Goal: Task Accomplishment & Management: Use online tool/utility

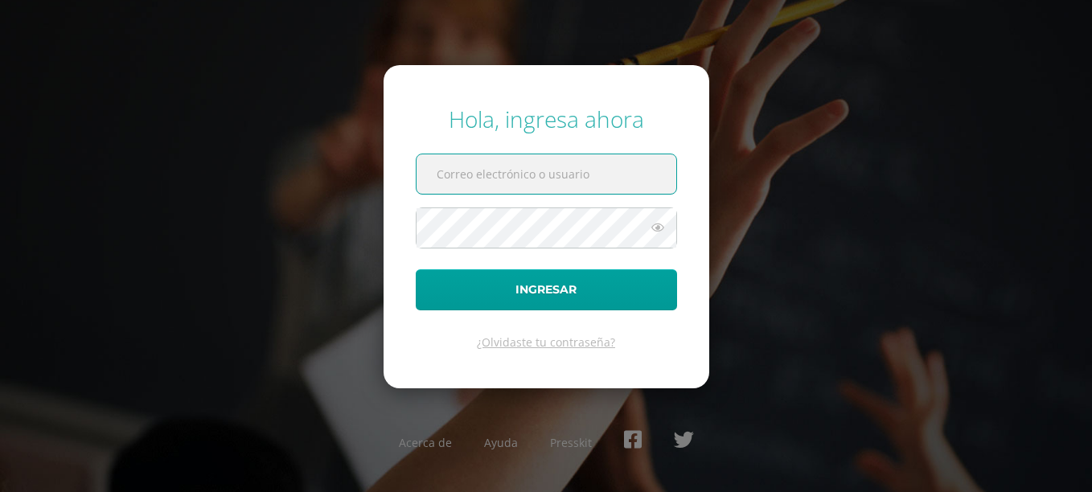
type input "[EMAIL_ADDRESS][DOMAIN_NAME]"
click at [655, 224] on icon at bounding box center [657, 227] width 21 height 19
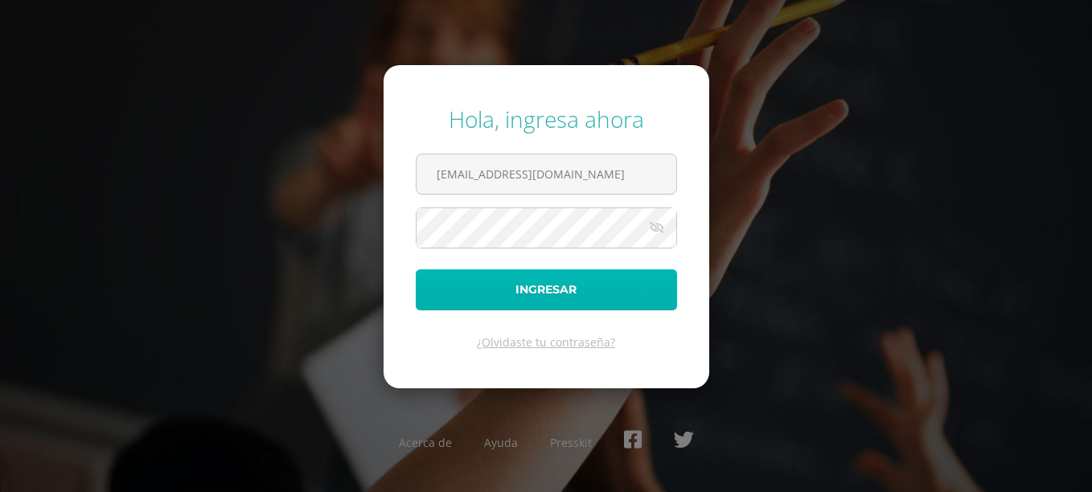
click at [618, 299] on button "Ingresar" at bounding box center [546, 289] width 261 height 41
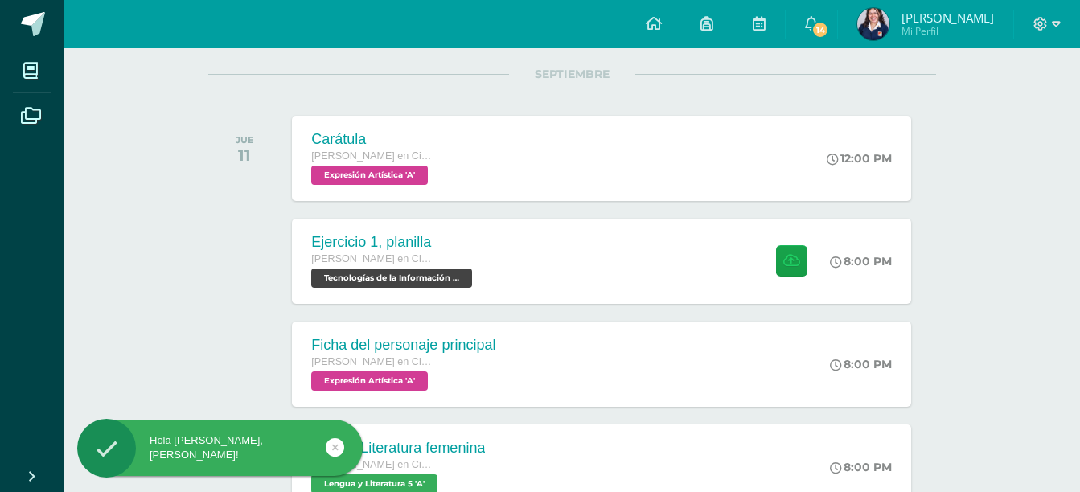
scroll to position [203, 0]
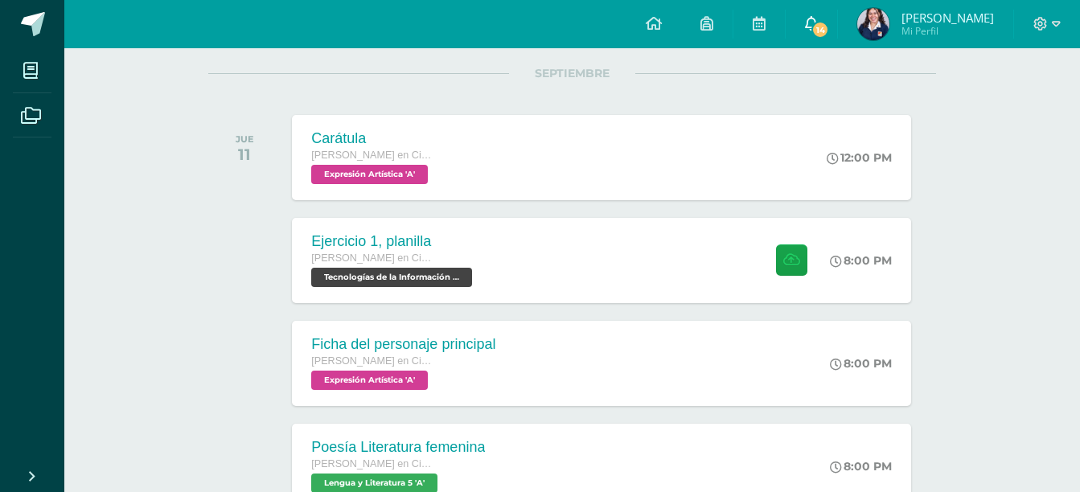
click at [837, 36] on link "14" at bounding box center [811, 24] width 51 height 48
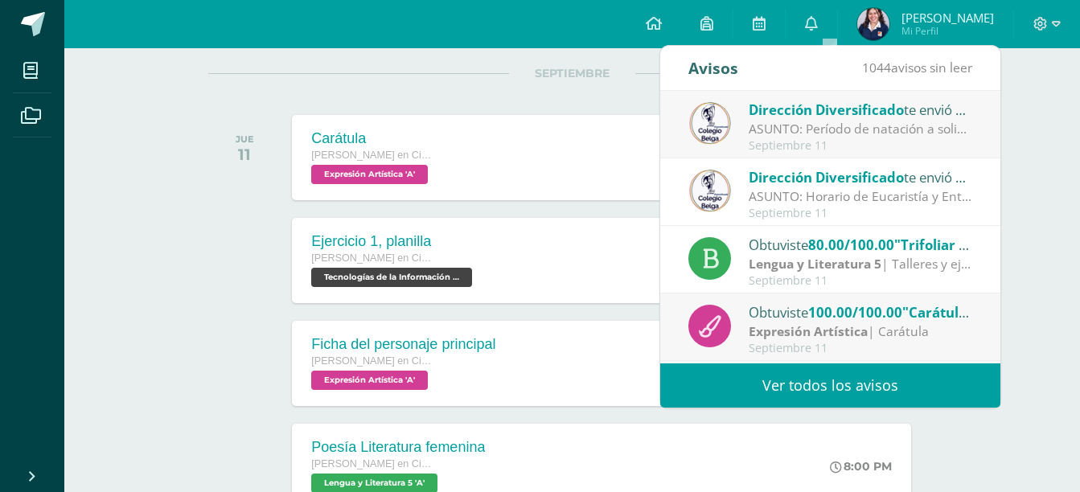
click at [840, 115] on span "Dirección Diversificado" at bounding box center [826, 110] width 155 height 18
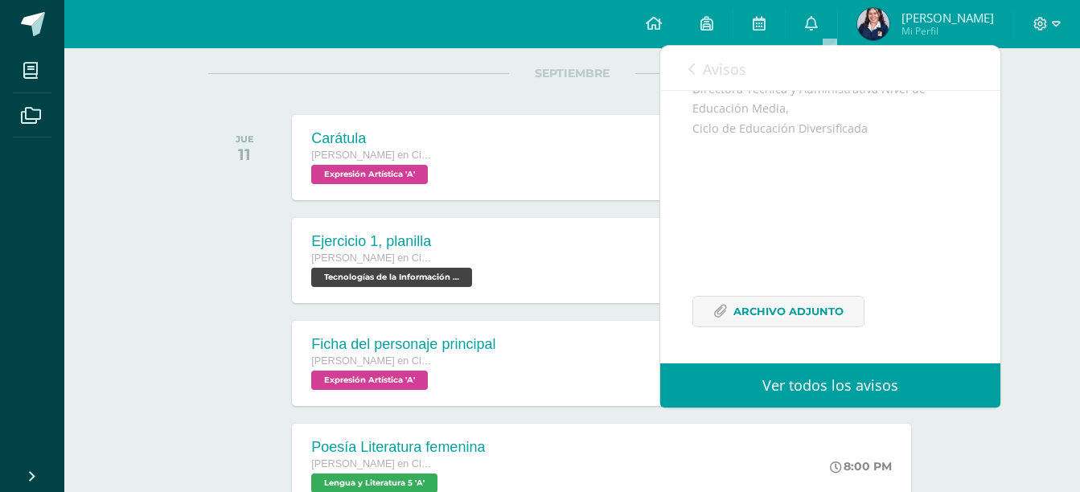
scroll to position [642, 0]
click at [822, 307] on span "Archivo Adjunto" at bounding box center [788, 312] width 110 height 30
